Goal: Information Seeking & Learning: Learn about a topic

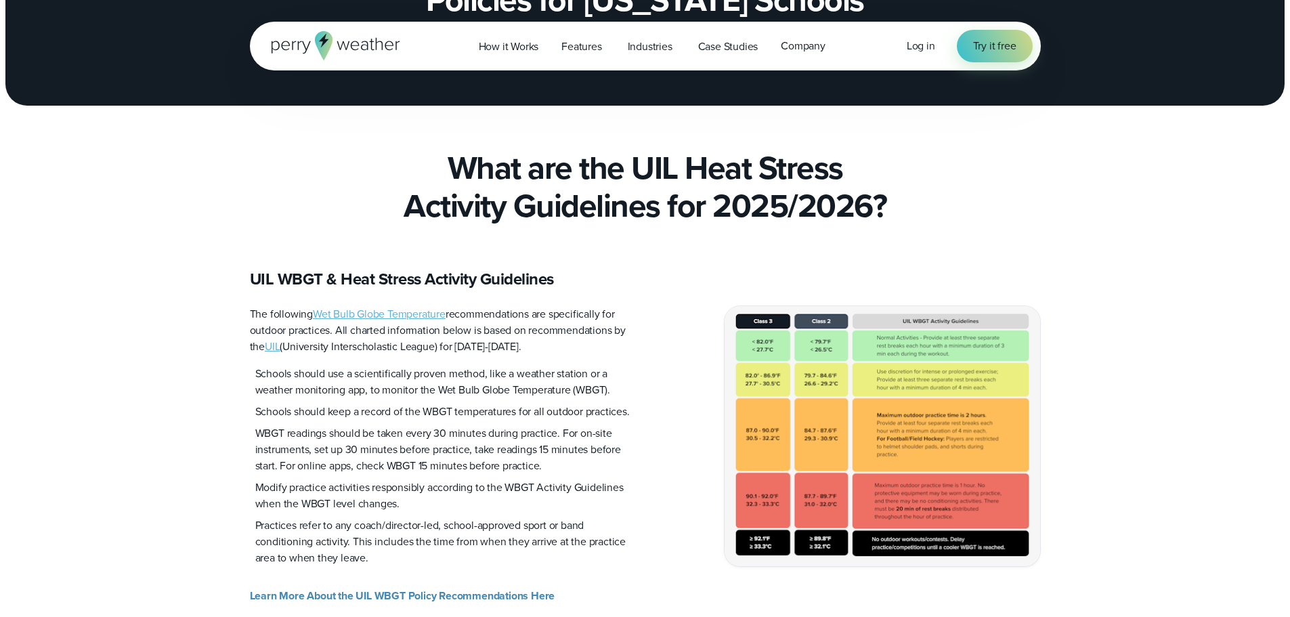
click at [924, 433] on img at bounding box center [883, 435] width 316 height 259
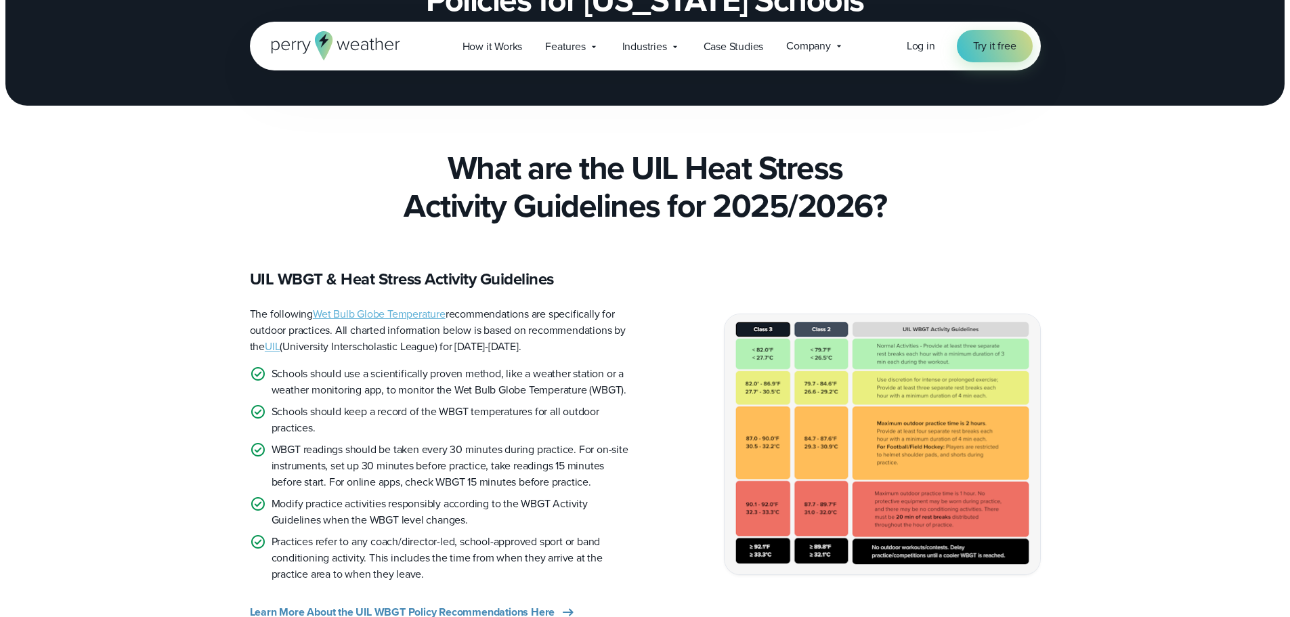
scroll to position [271, 0]
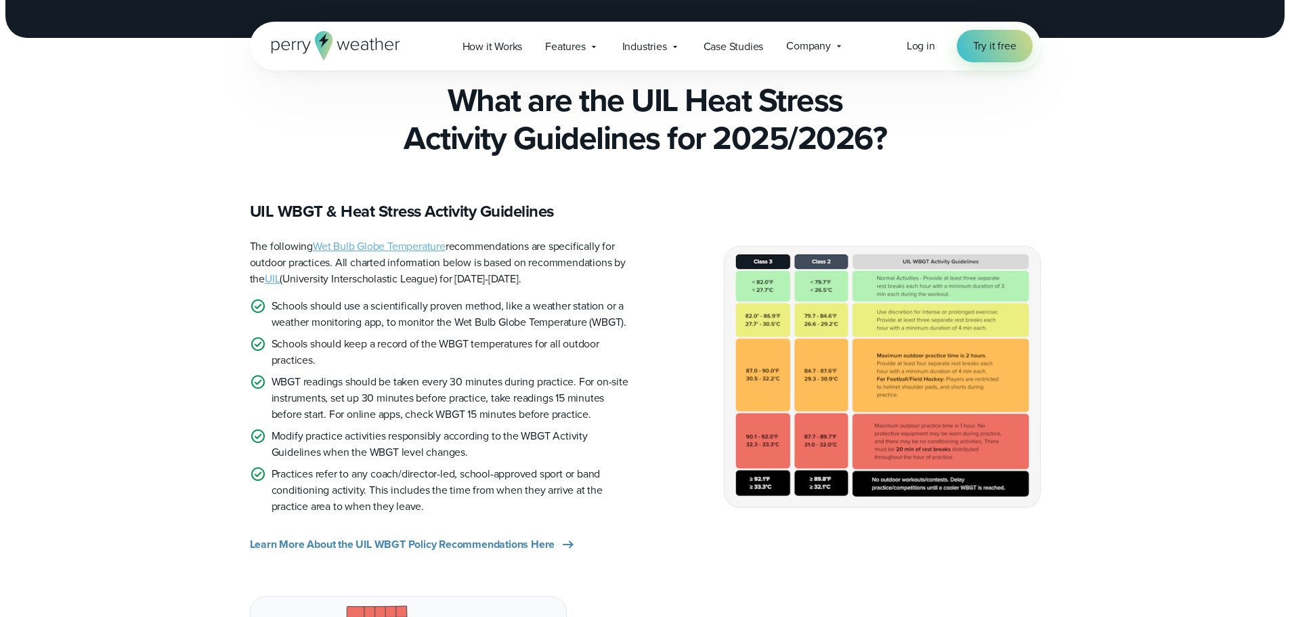
click at [924, 433] on img at bounding box center [883, 375] width 316 height 259
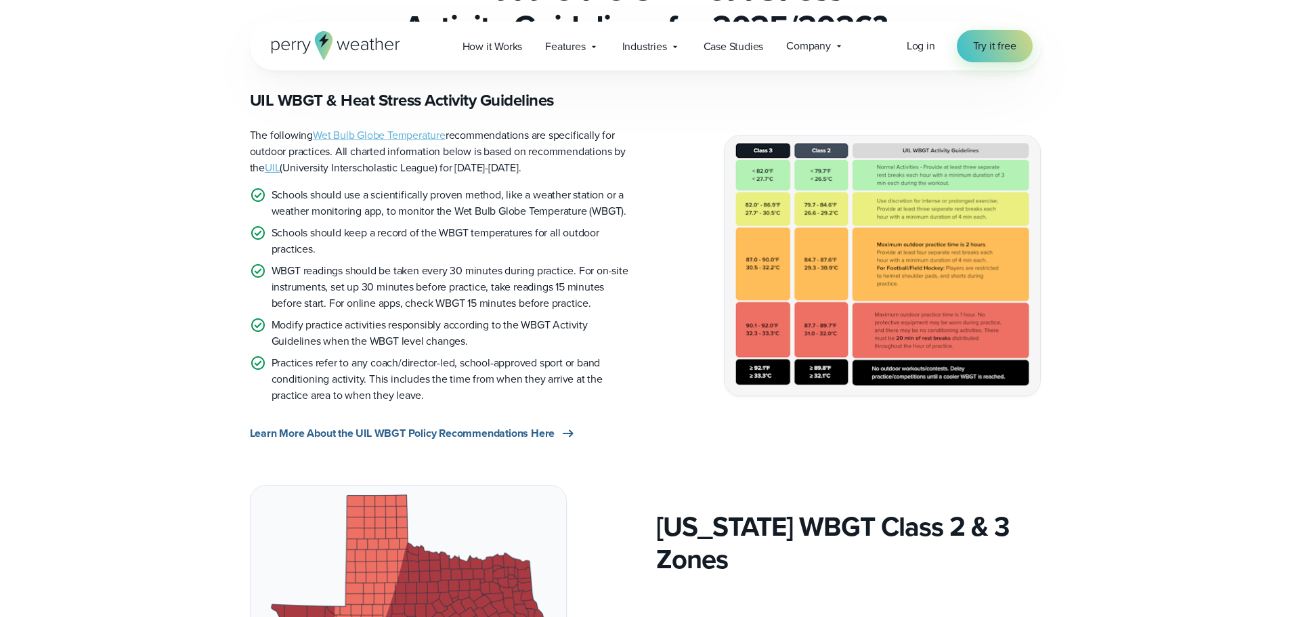
scroll to position [406, 0]
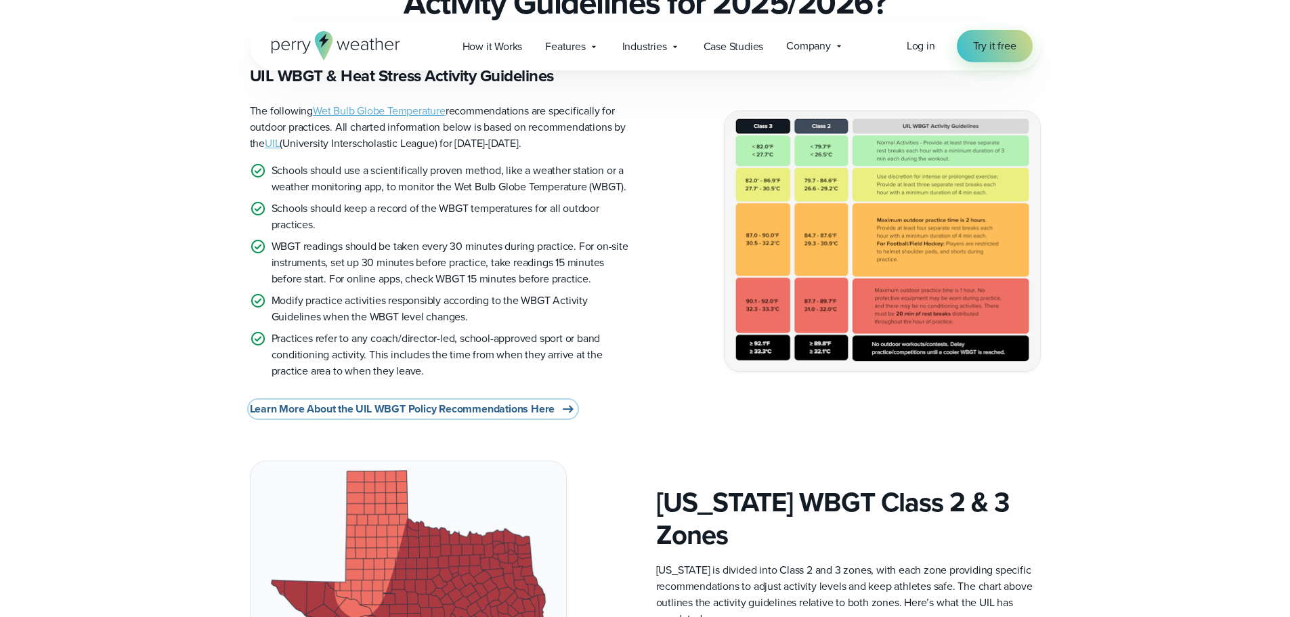
click at [496, 412] on span "Learn More About the UIL WBGT Policy Recommendations Here" at bounding box center [402, 409] width 305 height 16
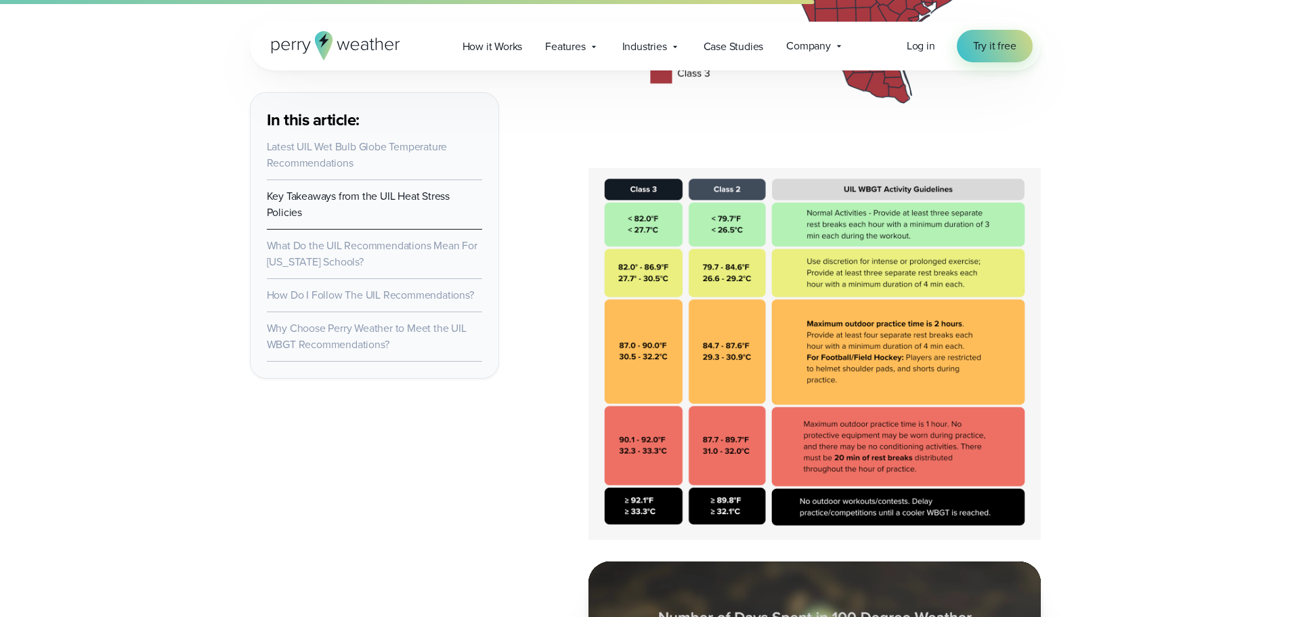
scroll to position [2709, 0]
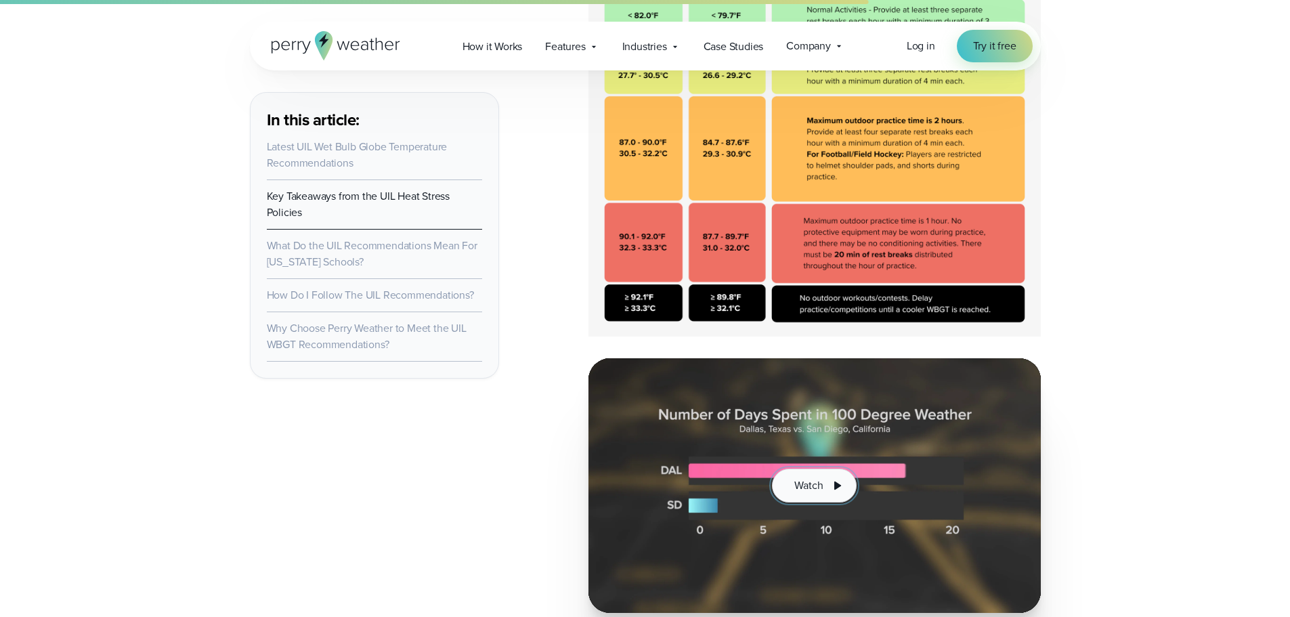
click at [796, 477] on button "Watch" at bounding box center [814, 486] width 84 height 34
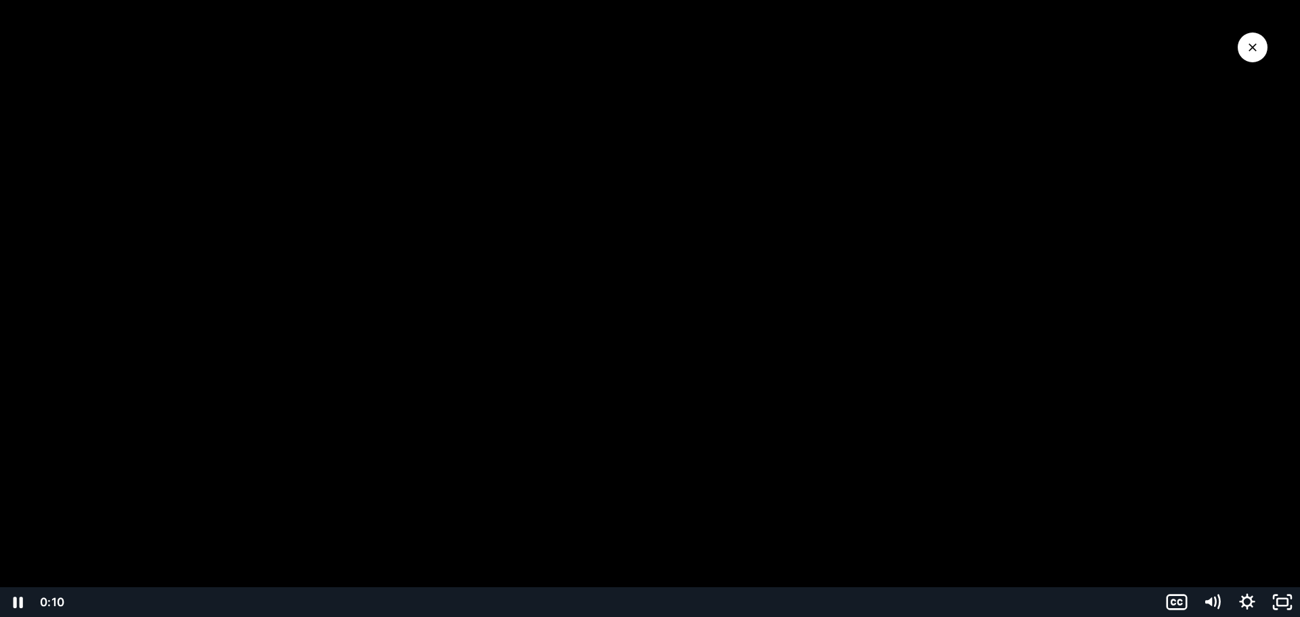
click at [346, 598] on div "Playbar" at bounding box center [614, 602] width 1074 height 30
click at [490, 605] on div "0:16" at bounding box center [614, 602] width 1074 height 30
click at [490, 605] on div "Playbar" at bounding box center [491, 602] width 10 height 10
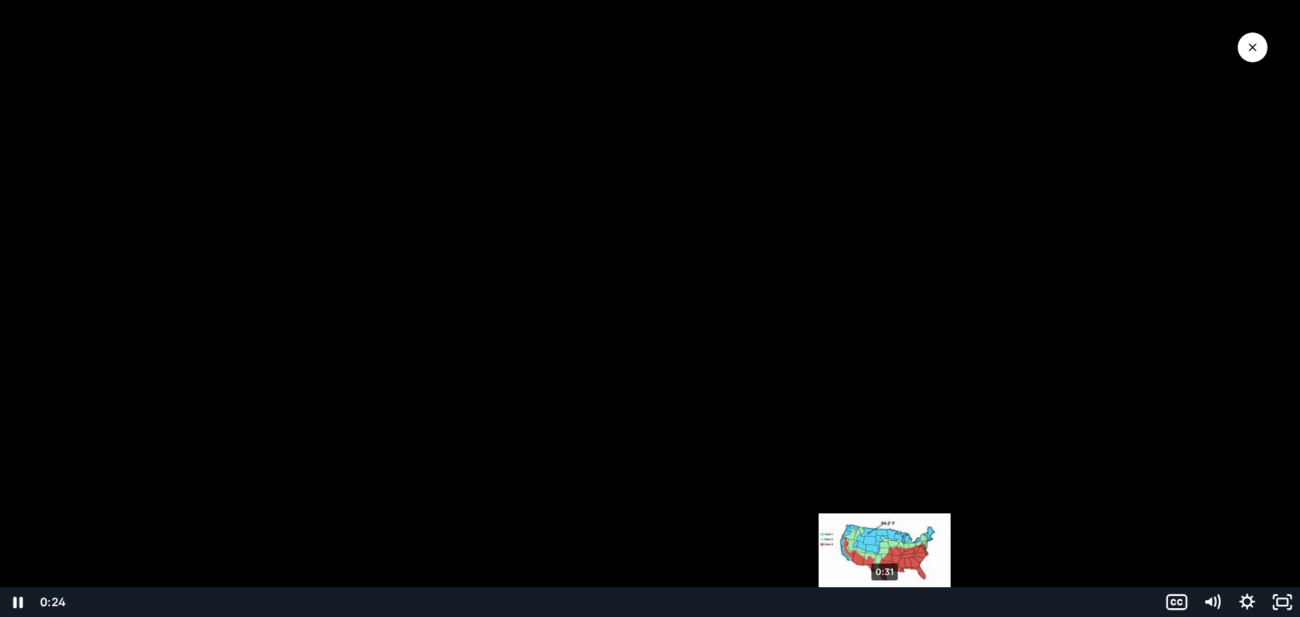
click at [885, 605] on div "0:31" at bounding box center [614, 602] width 1074 height 30
click at [885, 605] on div "Playbar" at bounding box center [885, 602] width 10 height 10
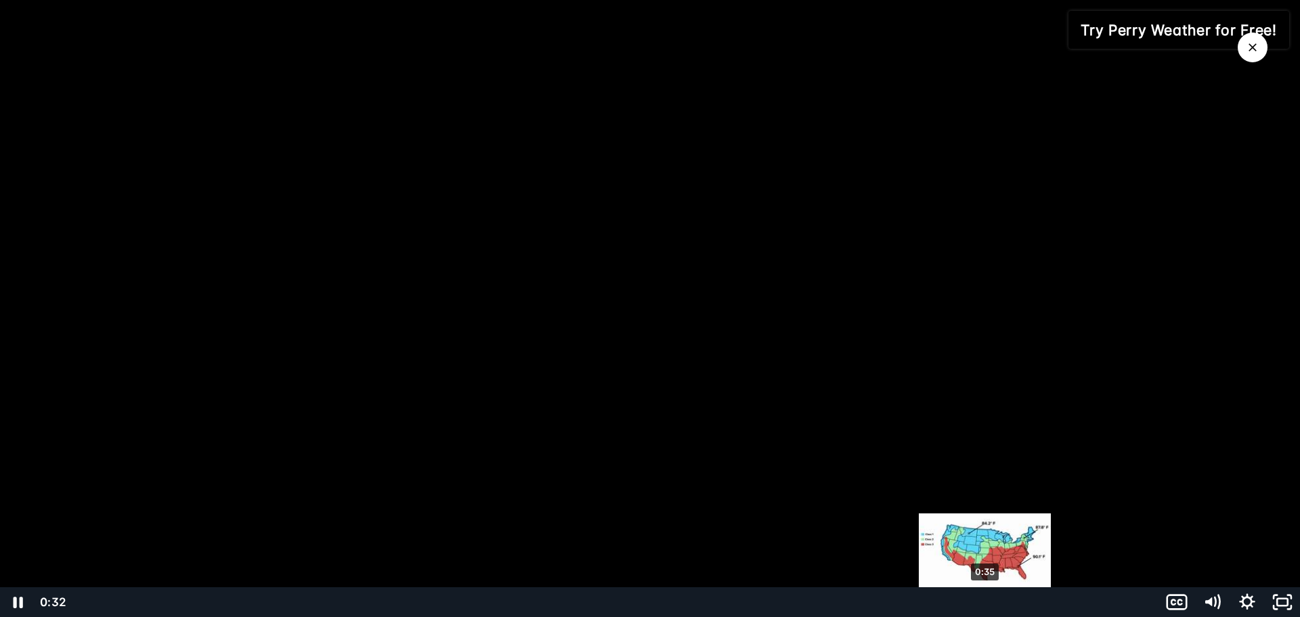
click at [986, 600] on div "0:35" at bounding box center [614, 602] width 1074 height 30
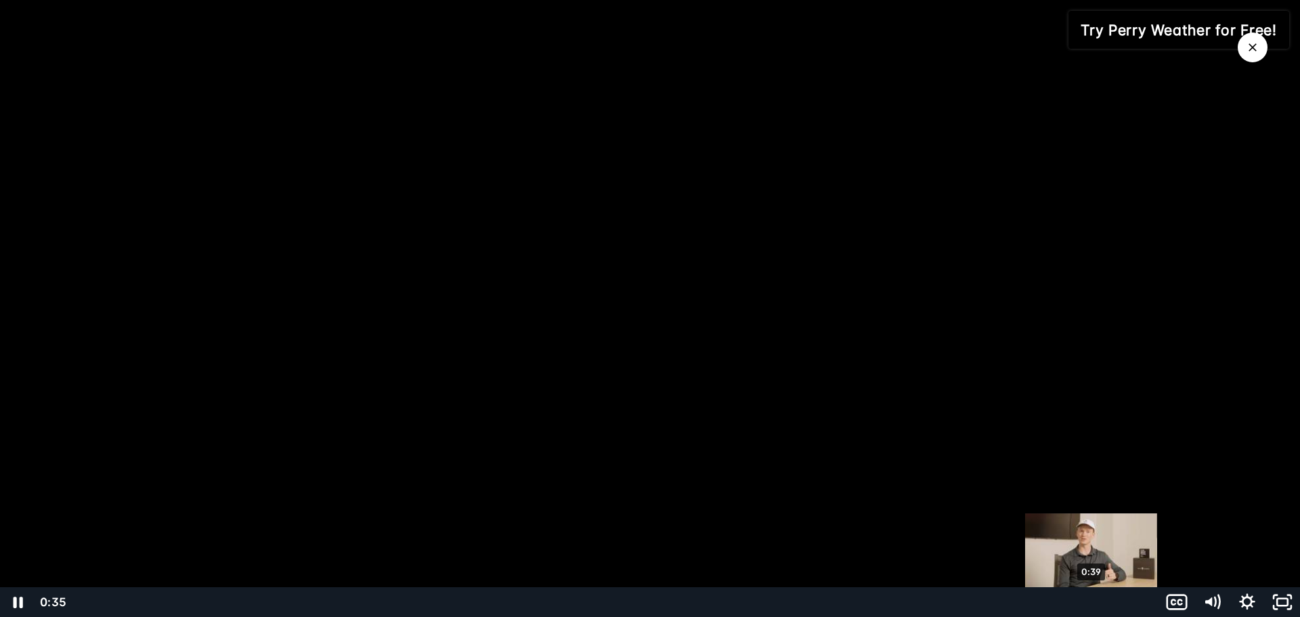
click at [1092, 597] on div "0:39" at bounding box center [614, 602] width 1074 height 30
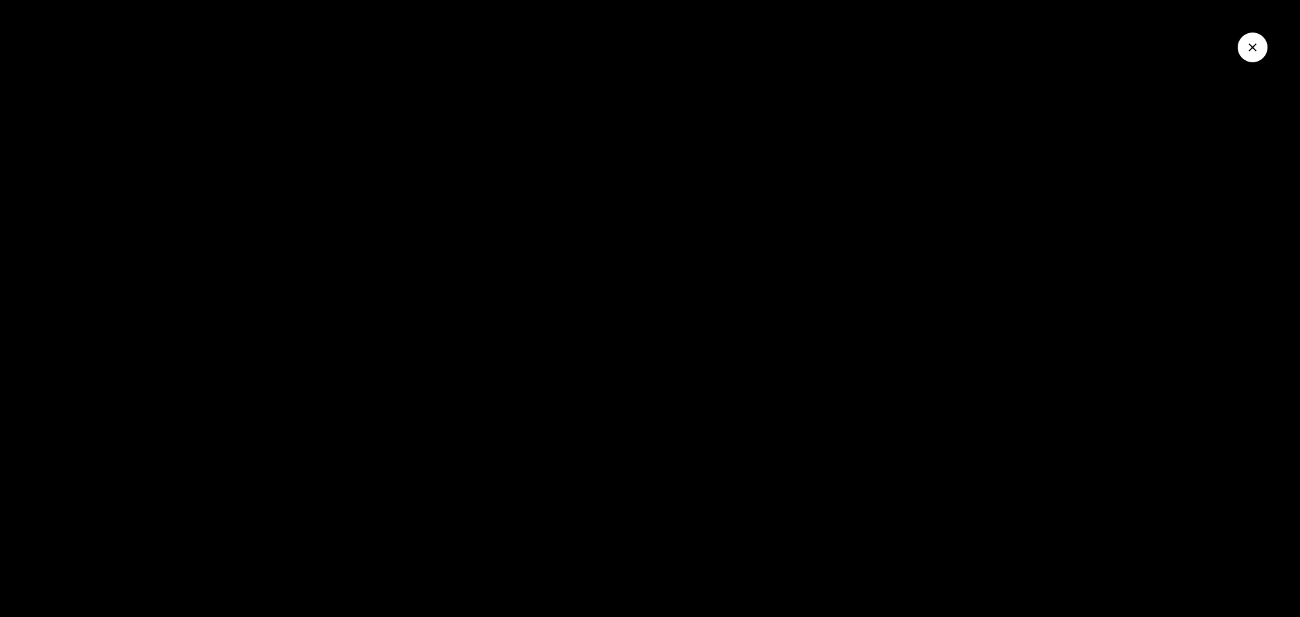
click at [1259, 48] on icon "Close Video" at bounding box center [1253, 48] width 14 height 14
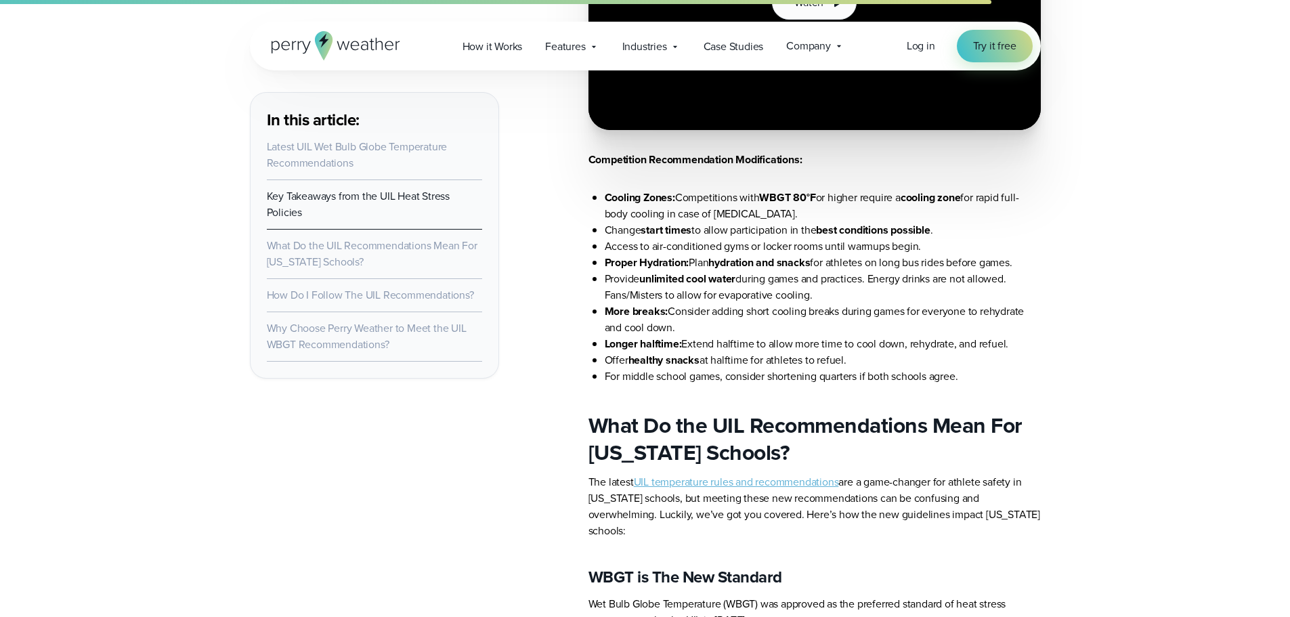
scroll to position [3183, 0]
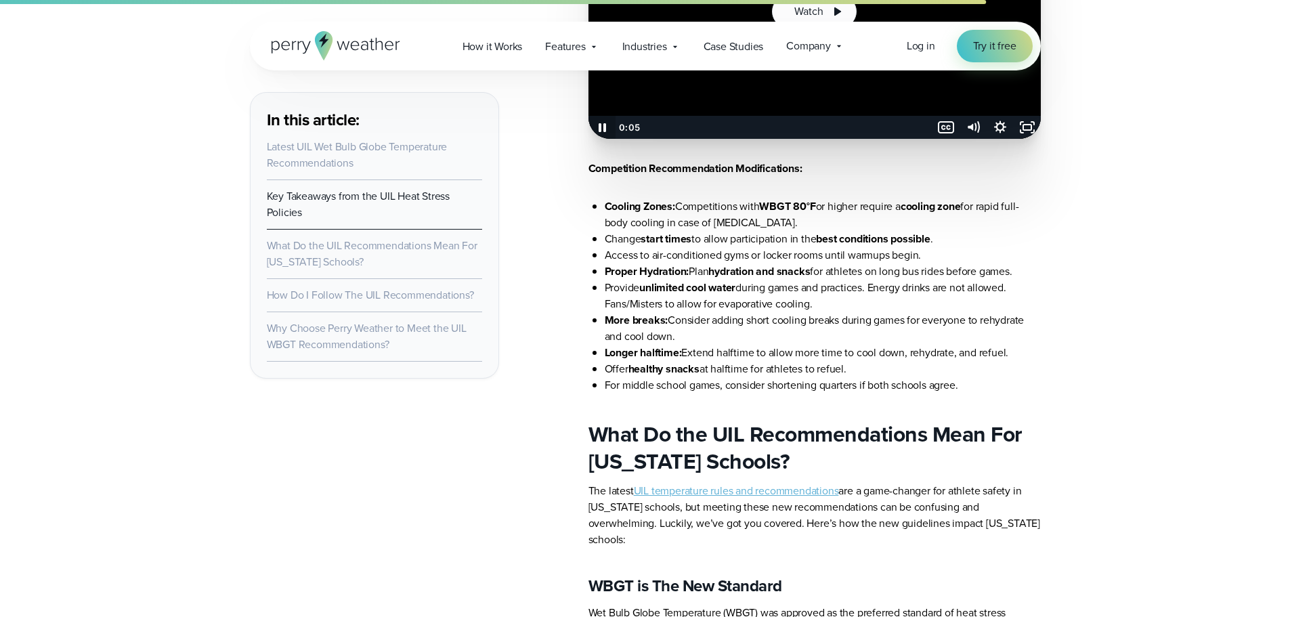
click at [601, 127] on icon "Pause" at bounding box center [601, 127] width 27 height 23
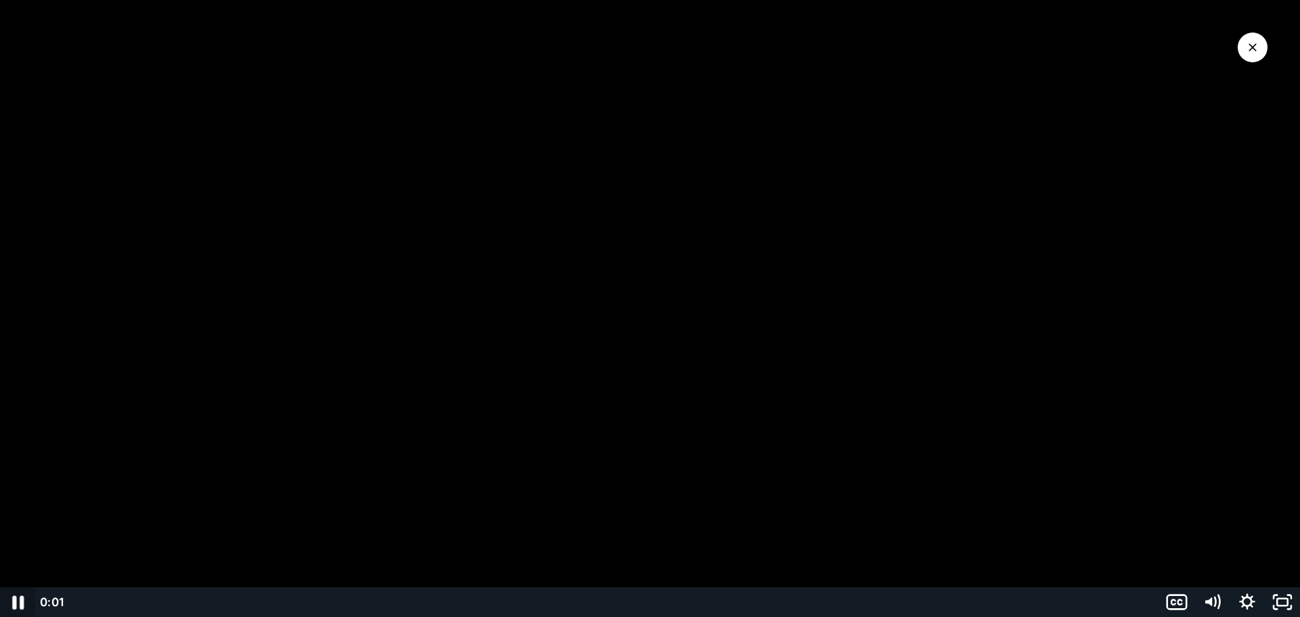
click at [22, 603] on icon "Pause" at bounding box center [18, 603] width 12 height 14
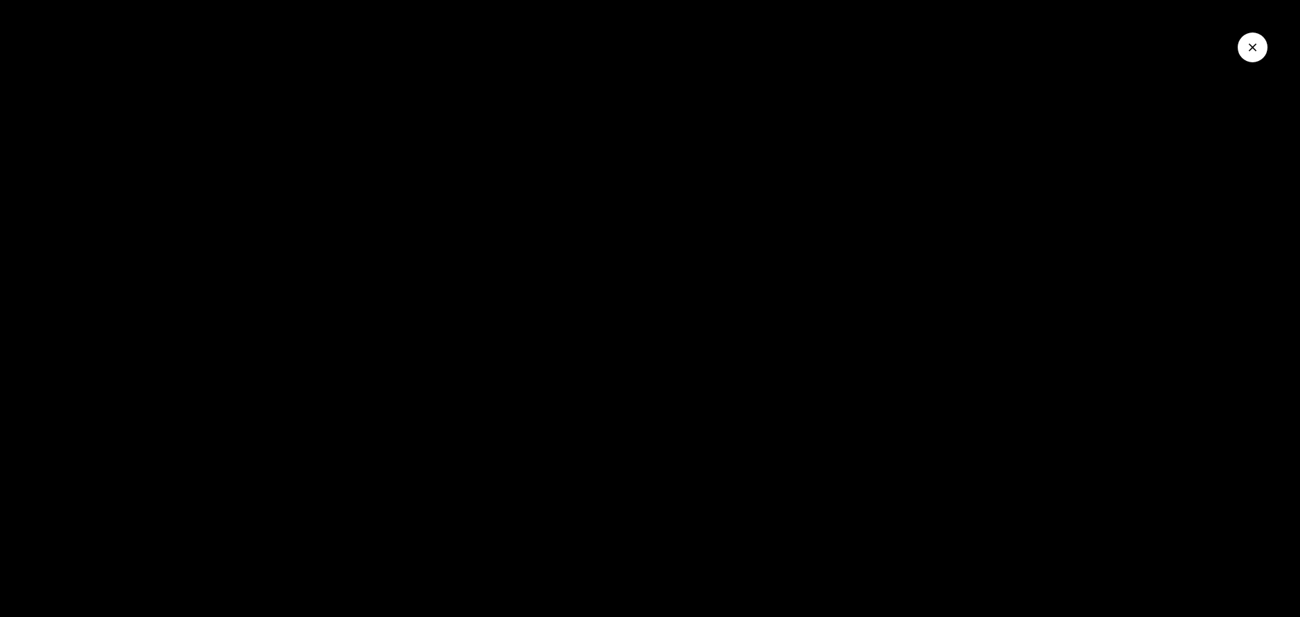
click at [1263, 56] on button "Close Video" at bounding box center [1253, 48] width 30 height 30
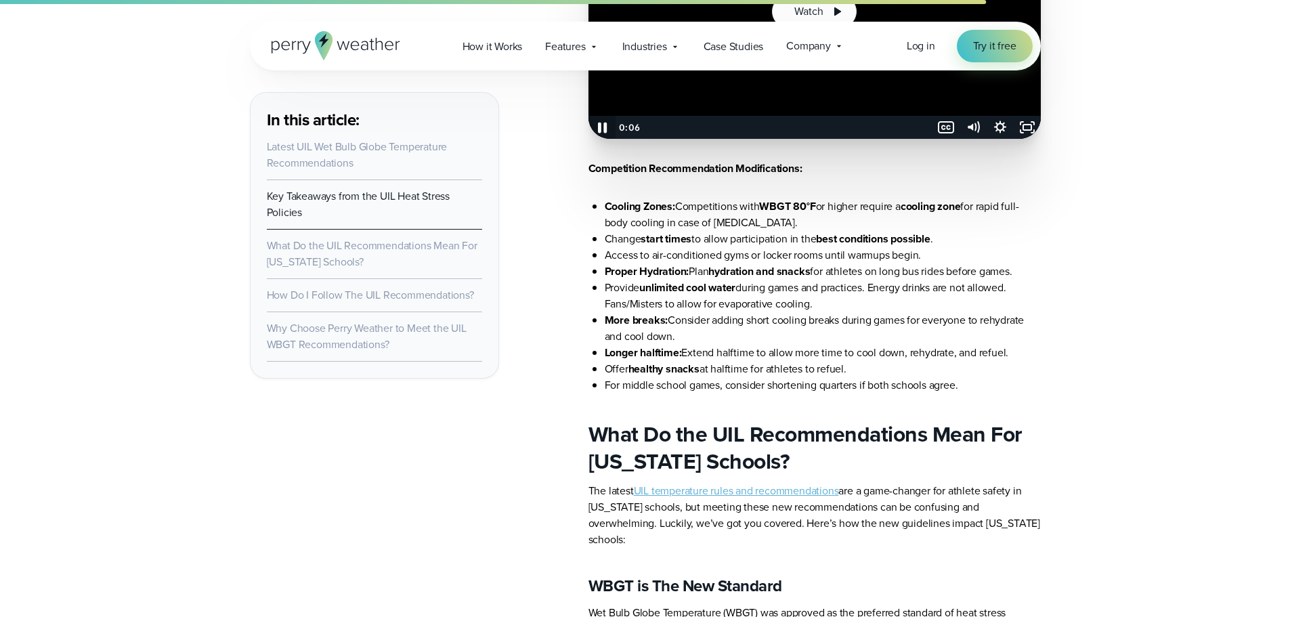
click at [605, 127] on icon "Pause" at bounding box center [602, 128] width 9 height 11
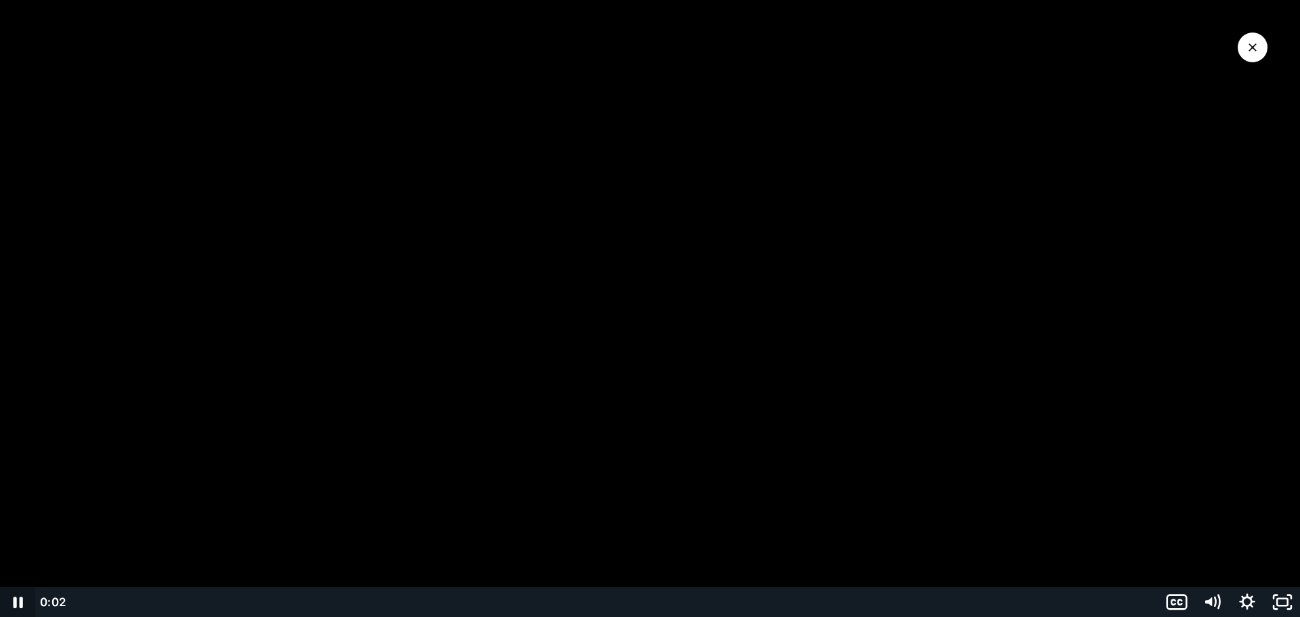
click at [19, 609] on icon "Pause" at bounding box center [17, 602] width 35 height 30
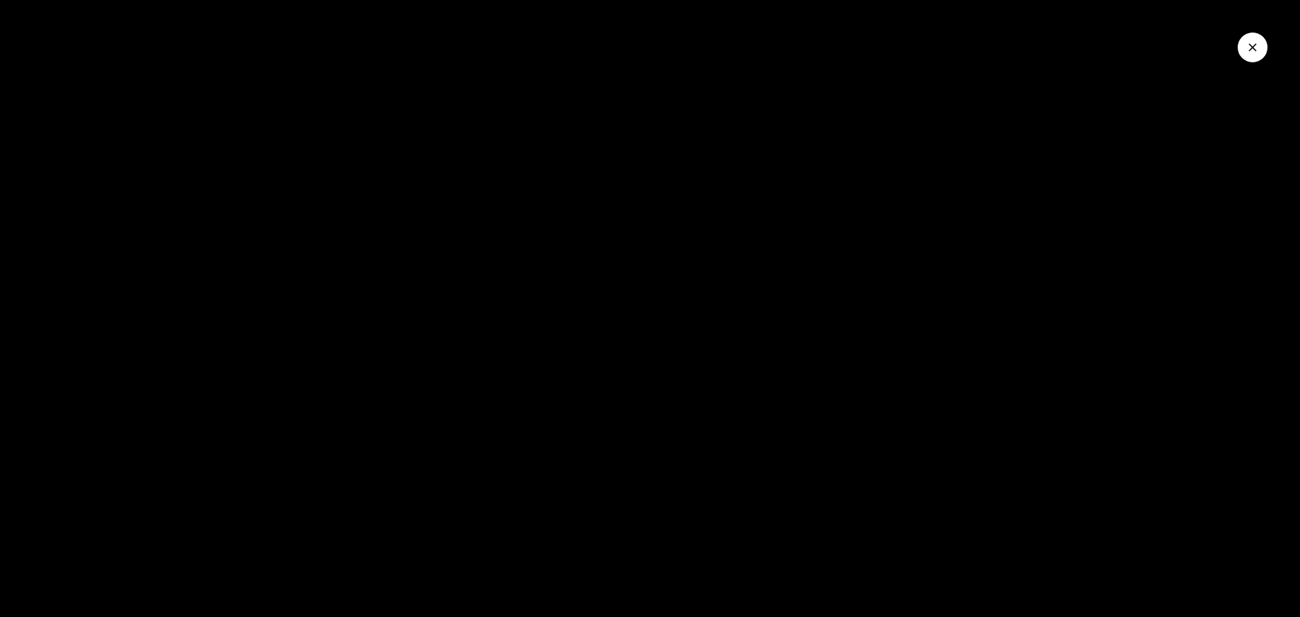
click at [1258, 43] on icon "Close Video" at bounding box center [1253, 48] width 14 height 14
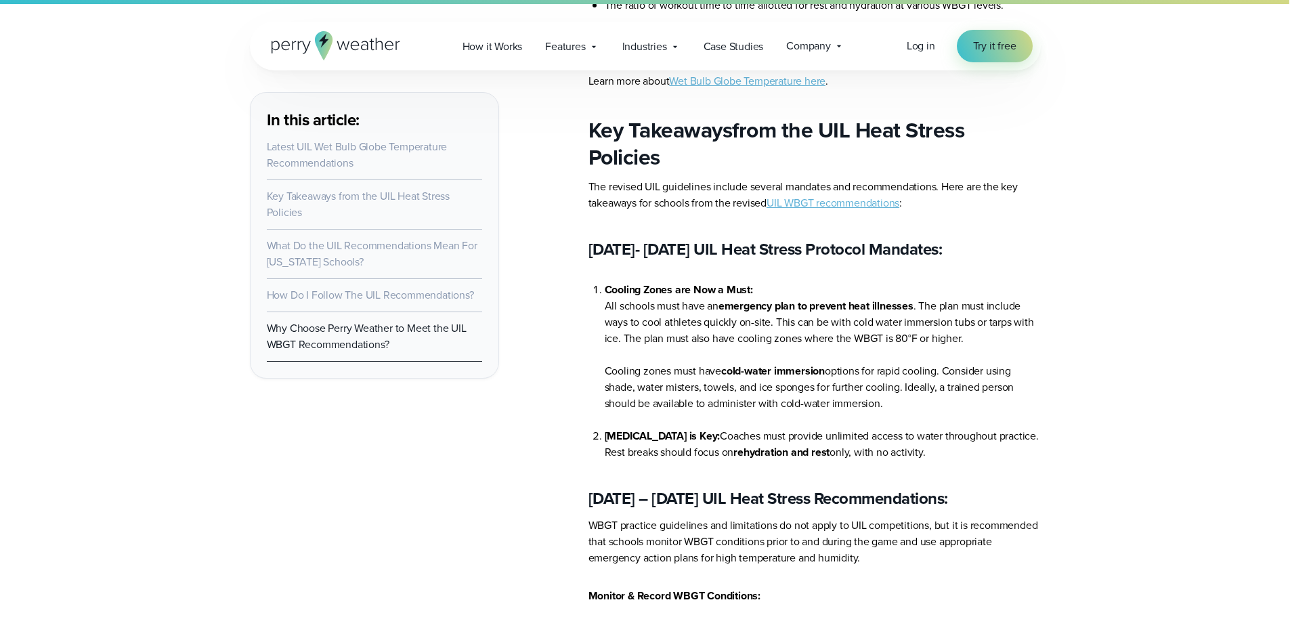
scroll to position [0, 0]
